Goal: Task Accomplishment & Management: Use online tool/utility

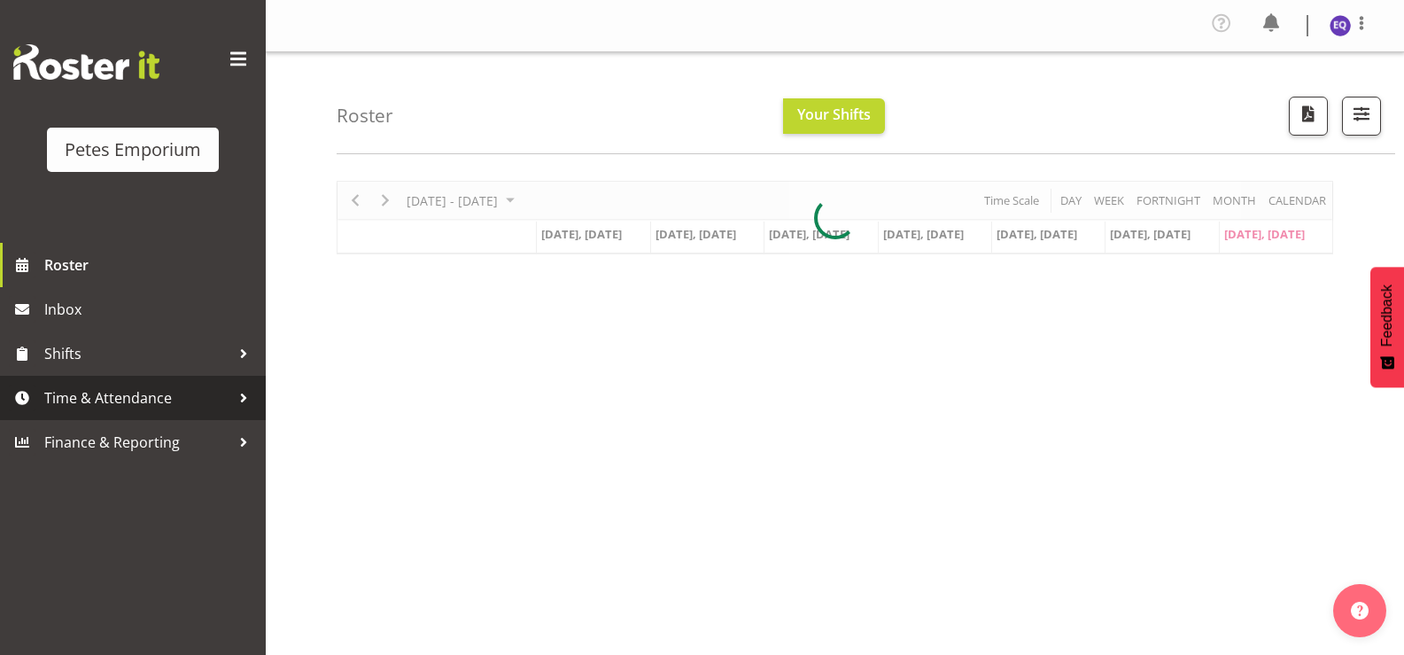
click at [97, 403] on span "Time & Attendance" at bounding box center [137, 397] width 186 height 27
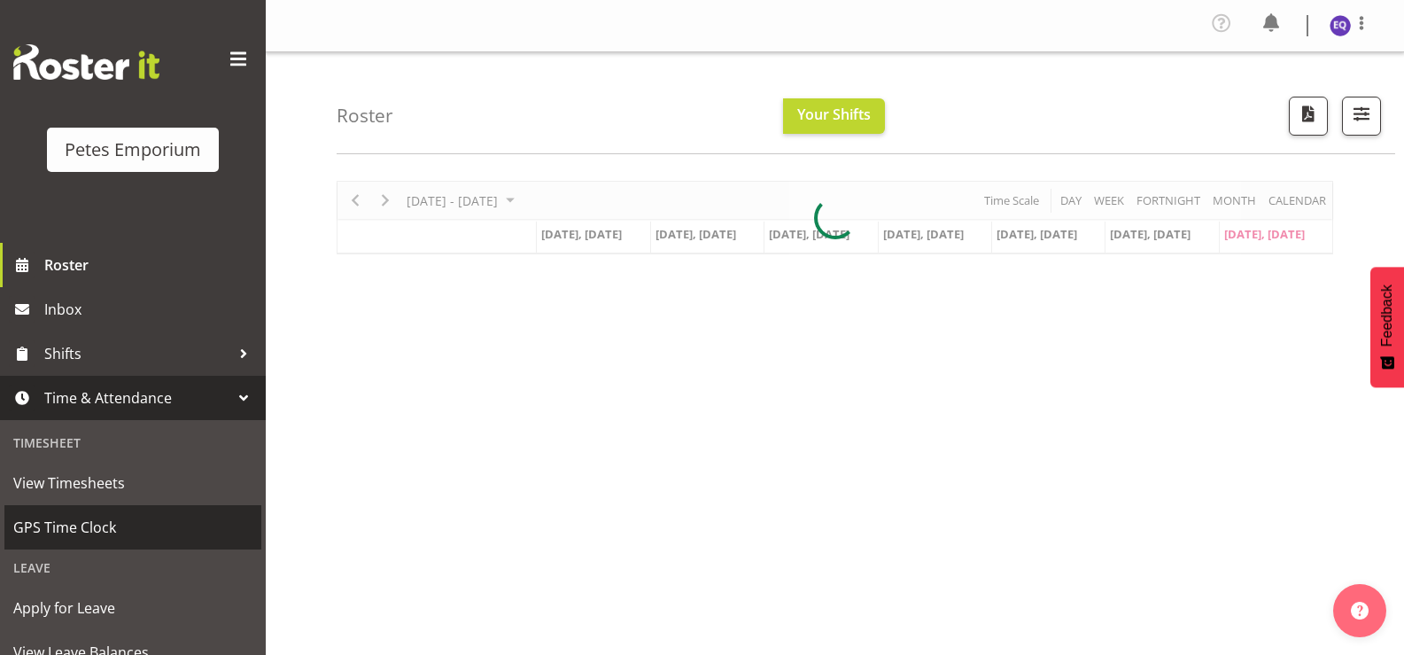
click at [94, 517] on span "GPS Time Clock" at bounding box center [132, 527] width 239 height 27
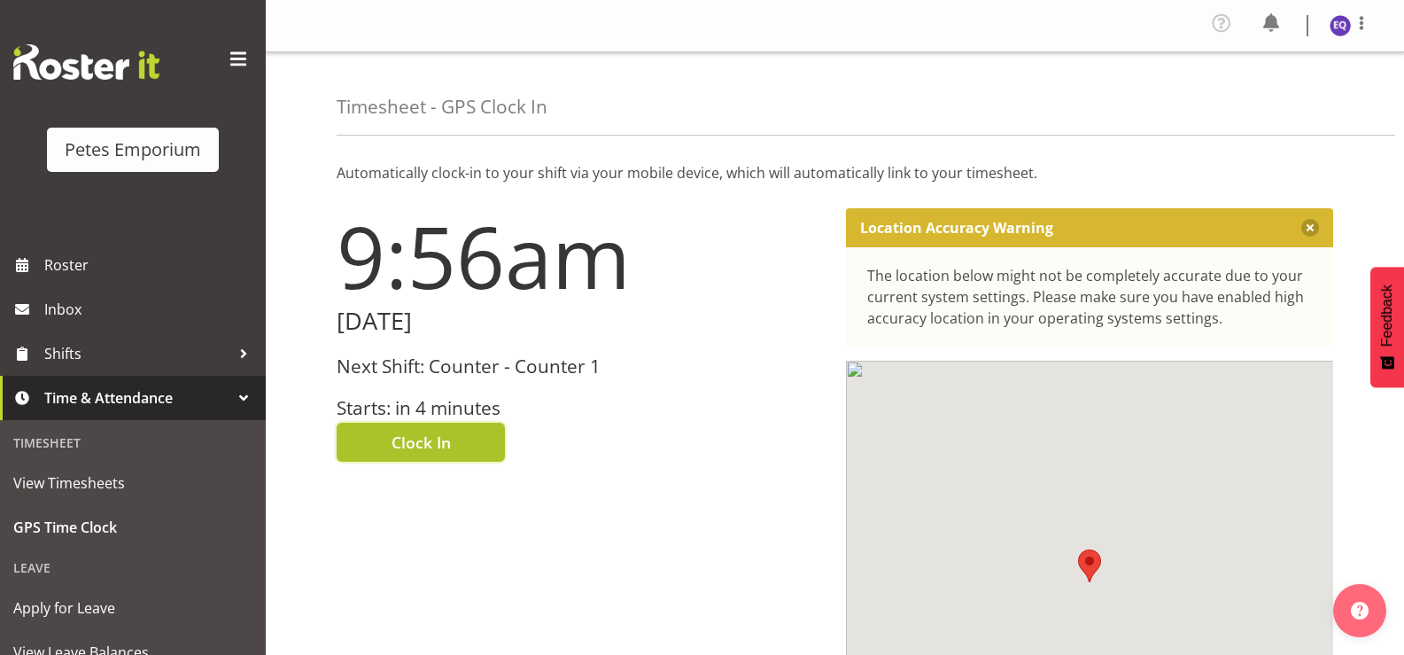
click at [431, 453] on button "Clock In" at bounding box center [421, 441] width 168 height 39
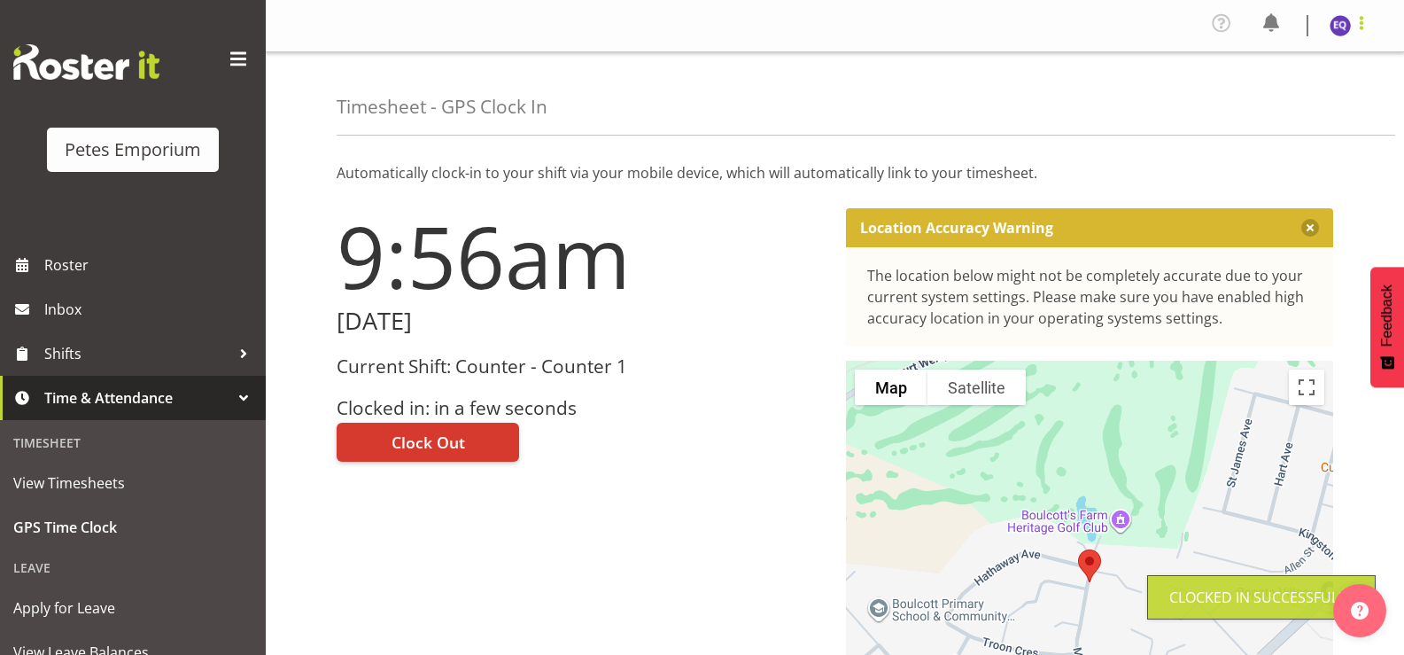
click at [1360, 30] on span at bounding box center [1361, 22] width 21 height 21
click at [1294, 91] on link "Log Out" at bounding box center [1287, 97] width 170 height 32
